Goal: Information Seeking & Learning: Learn about a topic

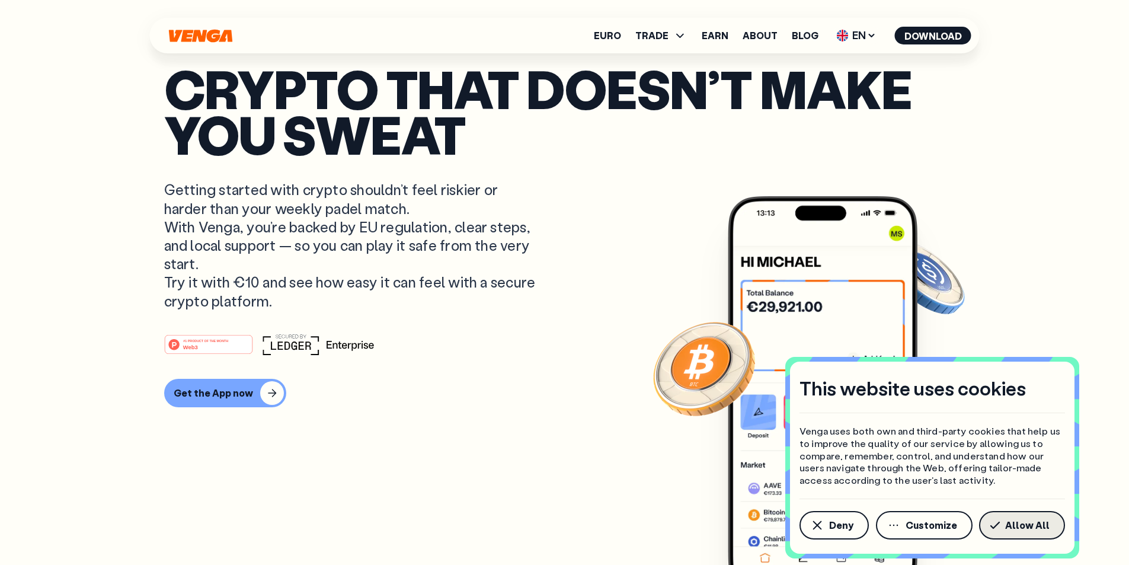
click at [1026, 522] on span "Allow All" at bounding box center [1027, 524] width 44 height 9
